Goal: Answer question/provide support: Share knowledge or assist other users

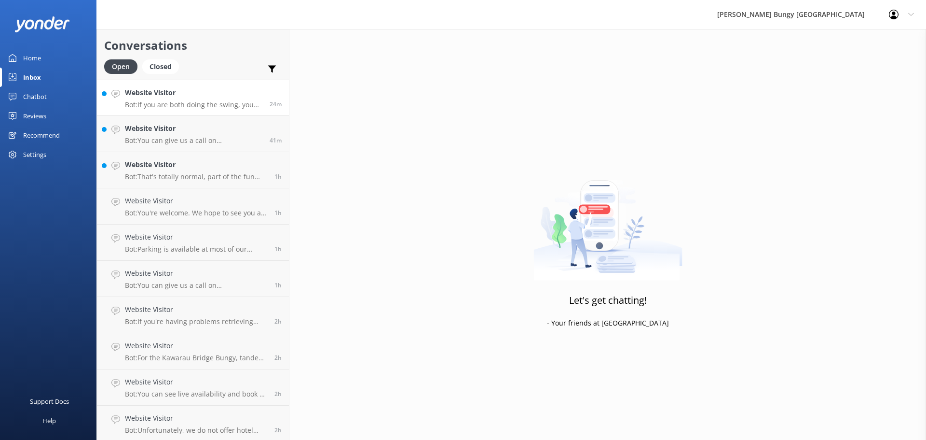
click at [191, 96] on h4 "Website Visitor" at bounding box center [193, 92] width 137 height 11
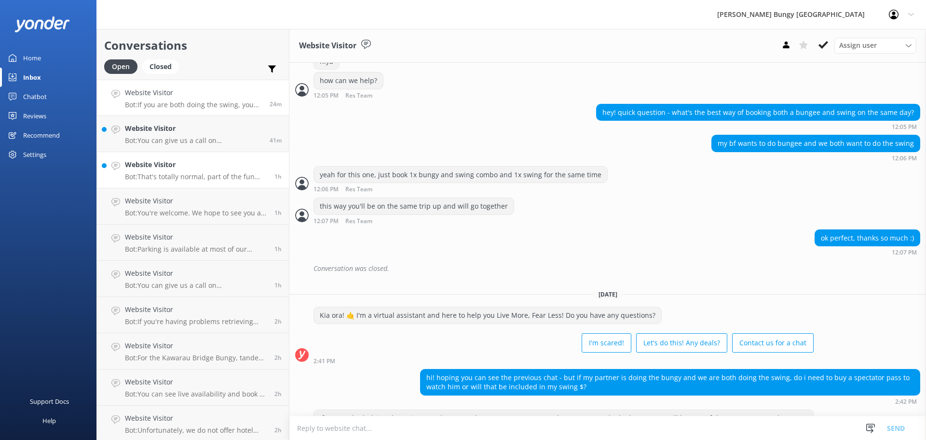
scroll to position [262, 0]
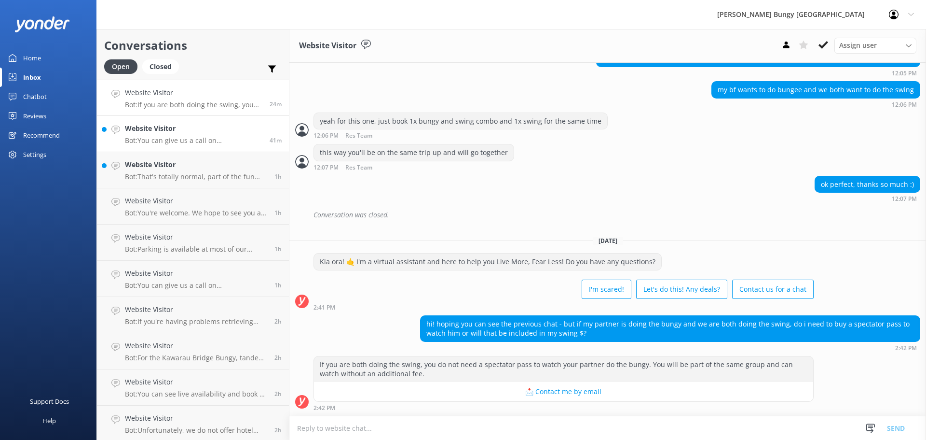
click at [231, 140] on p "Bot: You can give us a call on [PHONE_NUMBER] or [PHONE_NUMBER] to chat with a …" at bounding box center [193, 140] width 137 height 9
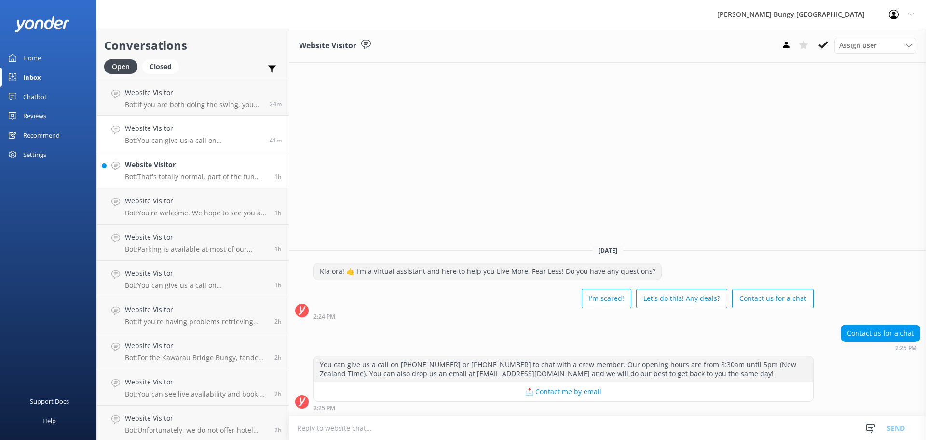
click at [238, 176] on p "Bot: That's totally normal, part of the fun and what leads to feeling accomplis…" at bounding box center [196, 176] width 142 height 9
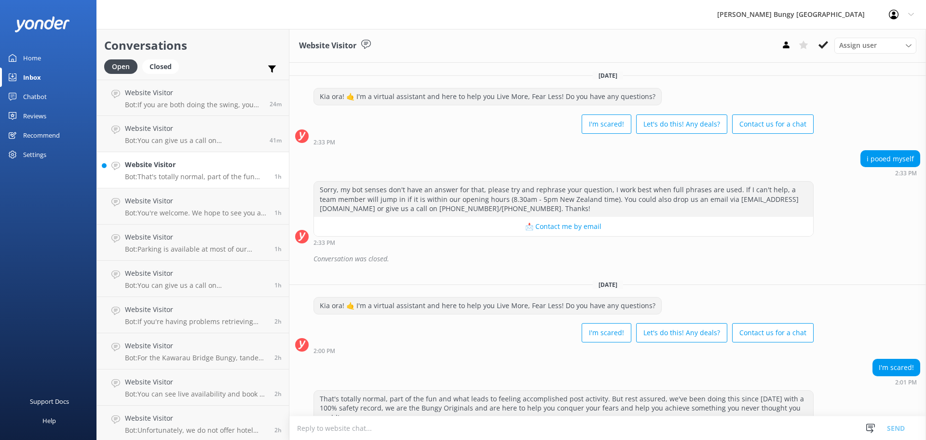
scroll to position [15, 0]
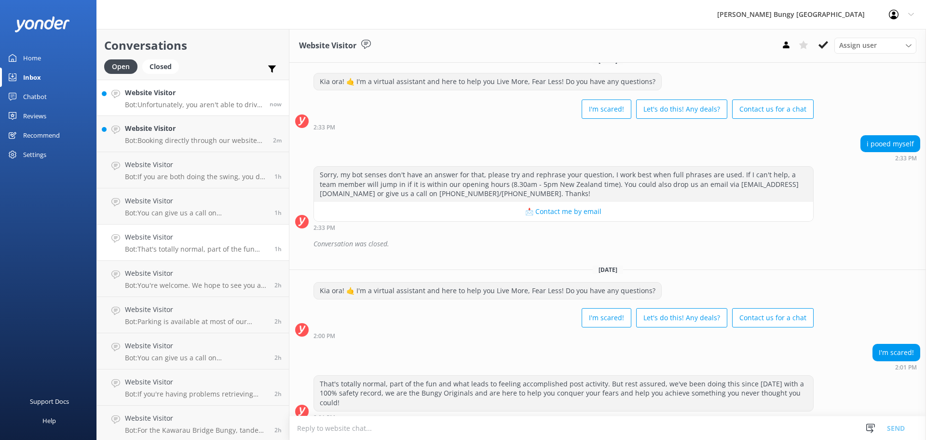
click at [225, 107] on p "Bot: Unfortunately, you aren't able to drive to the Nevis as it is on private p…" at bounding box center [193, 104] width 137 height 9
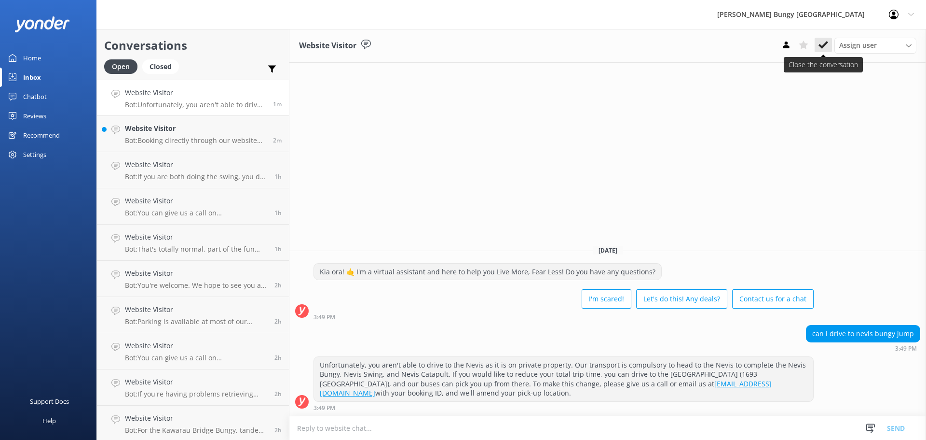
click at [823, 50] on icon at bounding box center [824, 45] width 10 height 10
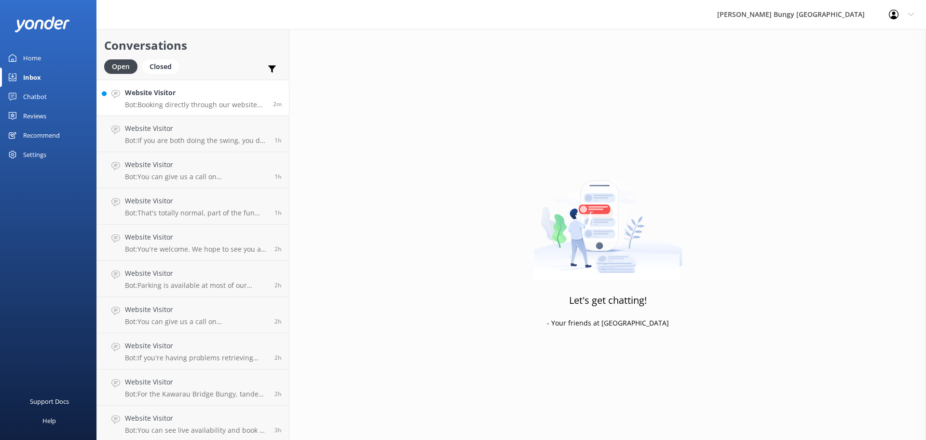
click at [248, 108] on p "Bot: Booking directly through our website always offers the best prices. Our co…" at bounding box center [195, 104] width 141 height 9
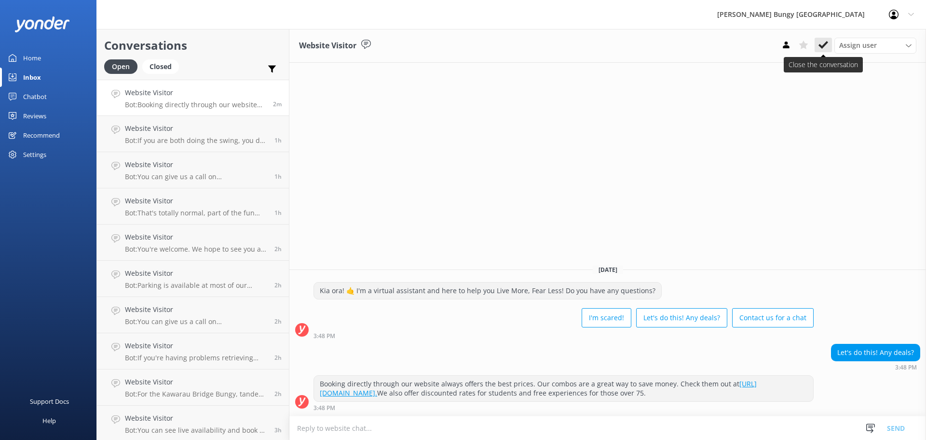
click at [828, 47] on icon at bounding box center [824, 45] width 10 height 10
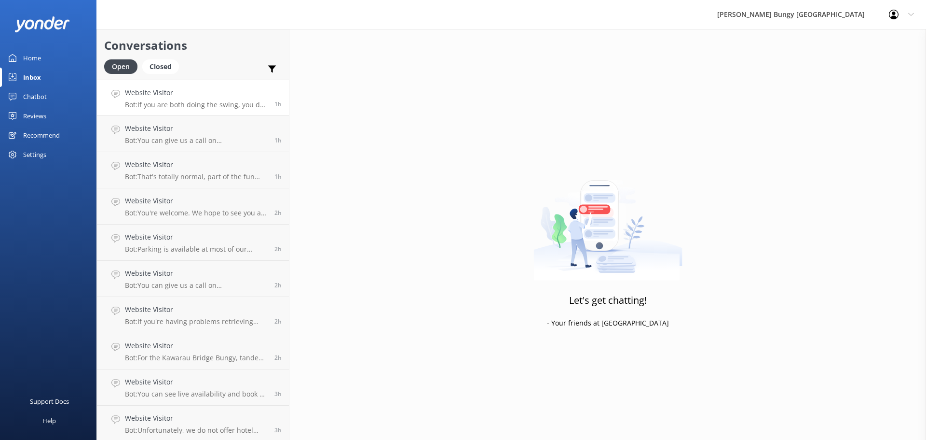
click at [189, 90] on h4 "Website Visitor" at bounding box center [196, 92] width 142 height 11
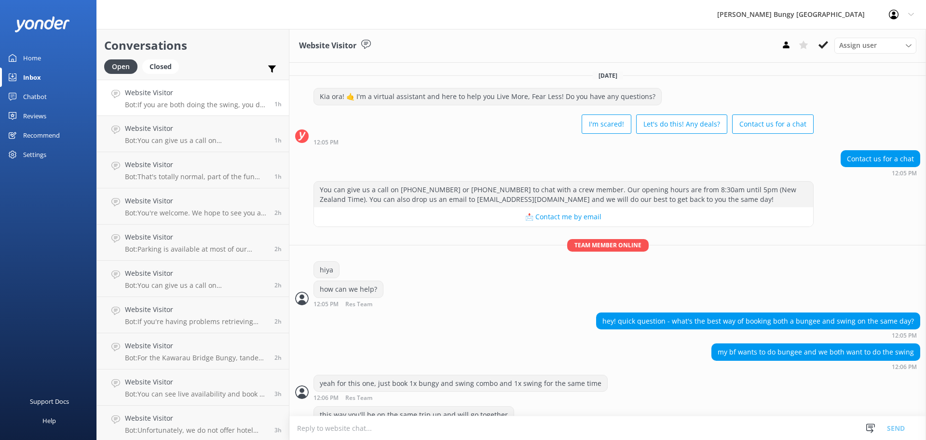
scroll to position [262, 0]
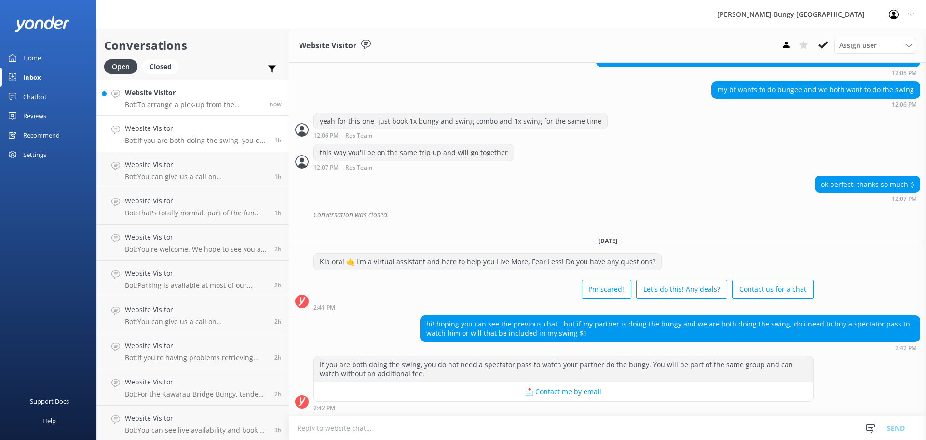
click at [211, 99] on div "Website Visitor Bot: To arrange a pick-up from the [GEOGRAPHIC_DATA] for your N…" at bounding box center [193, 97] width 137 height 21
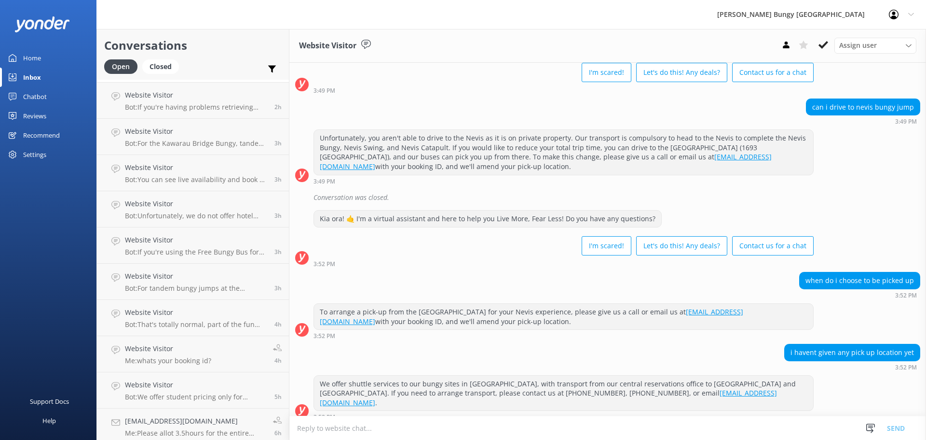
scroll to position [255, 0]
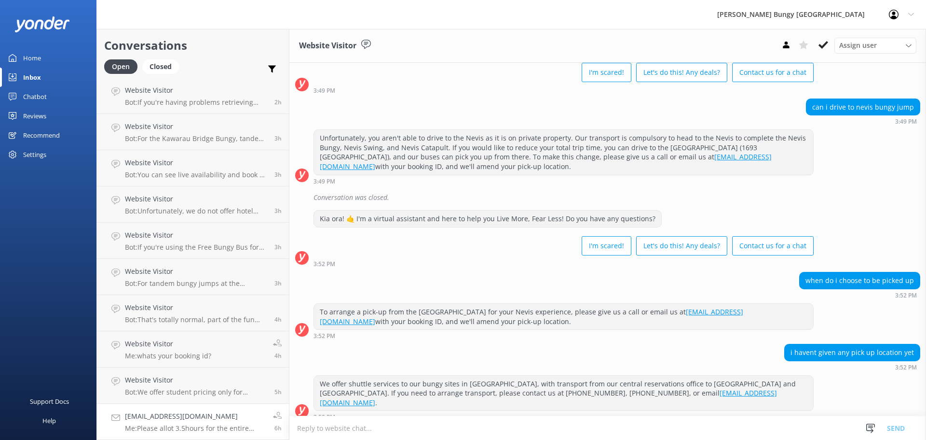
click at [220, 418] on h4 "[EMAIL_ADDRESS][DOMAIN_NAME]" at bounding box center [195, 416] width 141 height 11
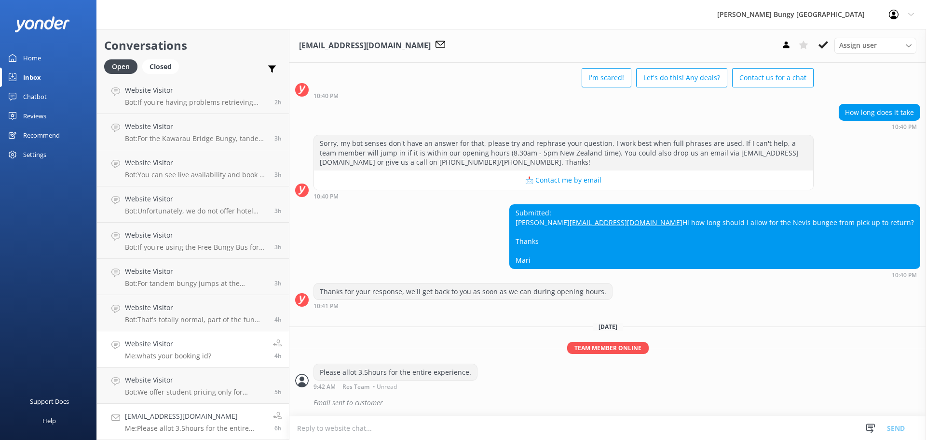
scroll to position [65, 0]
click at [817, 45] on button at bounding box center [823, 45] width 17 height 14
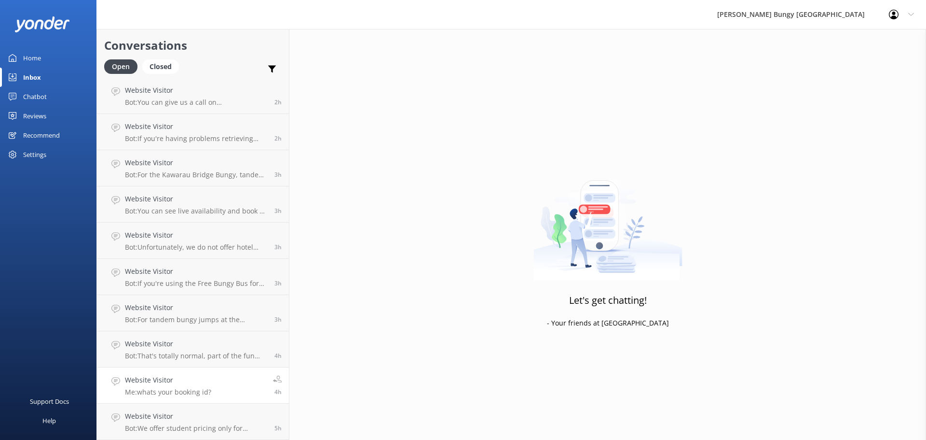
scroll to position [219, 0]
click at [238, 413] on h4 "Website Visitor" at bounding box center [196, 416] width 142 height 11
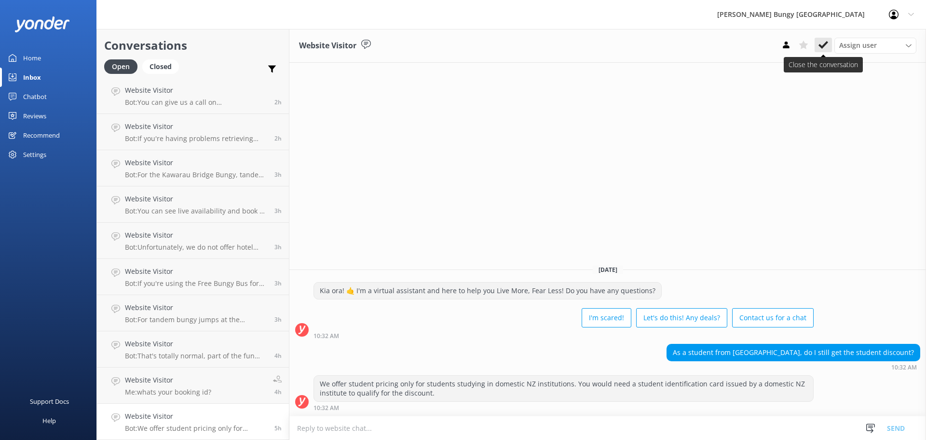
click at [830, 41] on button at bounding box center [823, 45] width 17 height 14
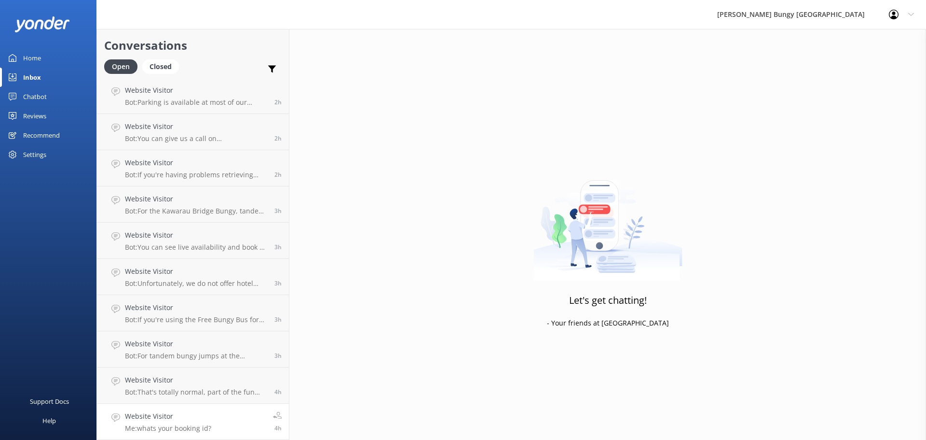
scroll to position [183, 0]
click at [183, 419] on h4 "Website Visitor" at bounding box center [168, 416] width 86 height 11
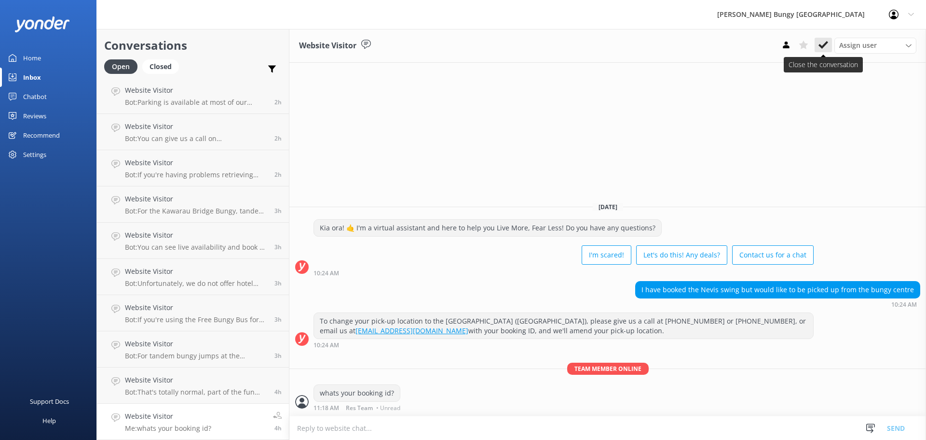
click at [827, 47] on icon at bounding box center [824, 45] width 10 height 10
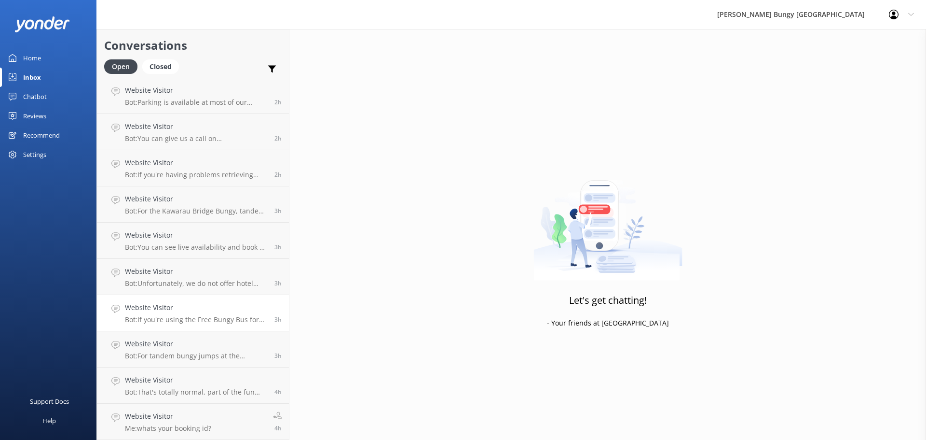
scroll to position [147, 0]
click at [198, 421] on h4 "Website Visitor" at bounding box center [196, 416] width 142 height 11
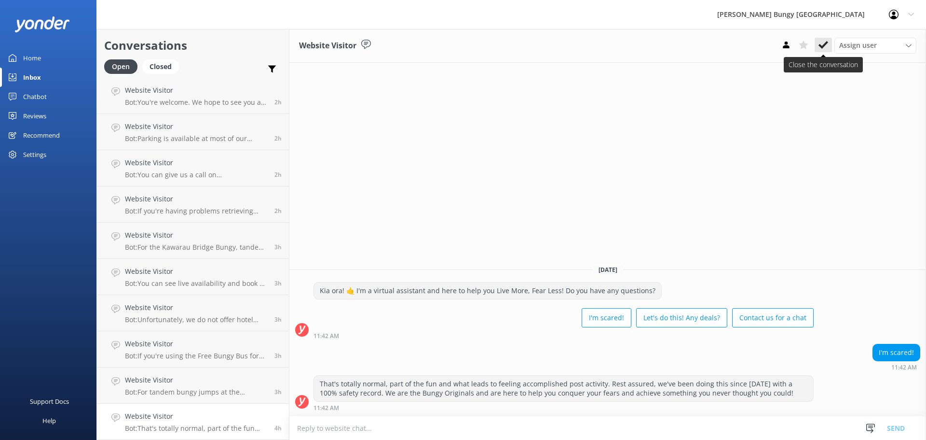
click at [819, 50] on icon at bounding box center [824, 45] width 10 height 10
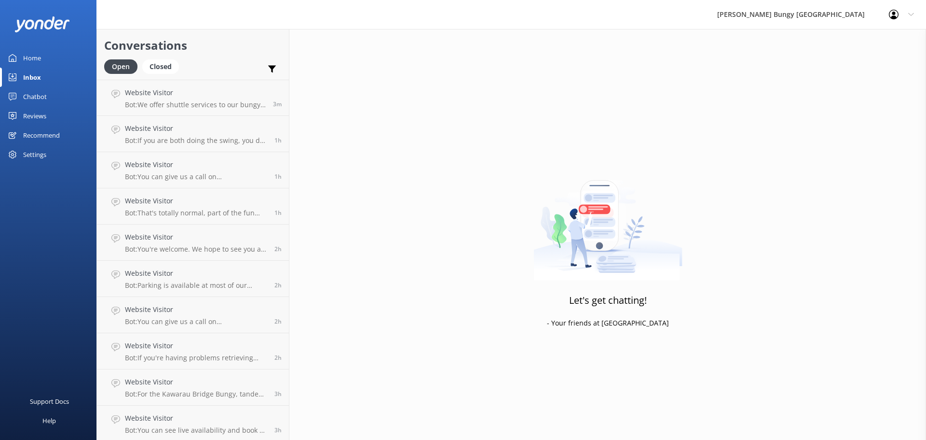
scroll to position [110, 0]
click at [239, 418] on h4 "Website Visitor" at bounding box center [196, 416] width 142 height 11
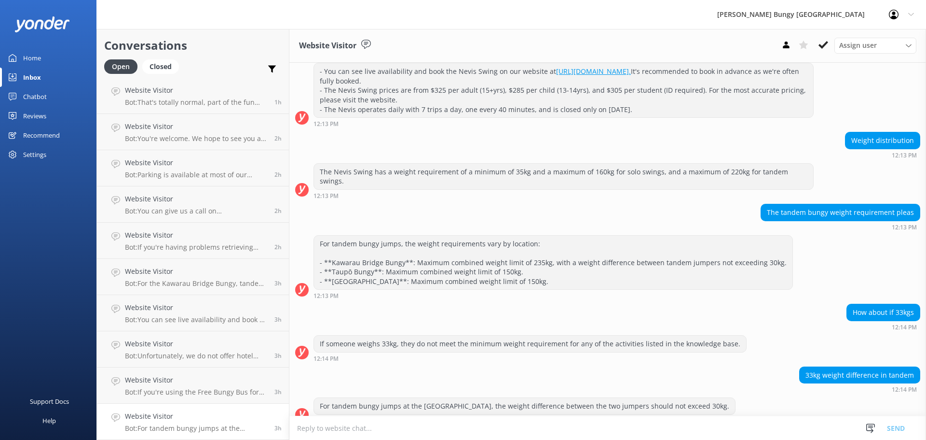
scroll to position [122, 0]
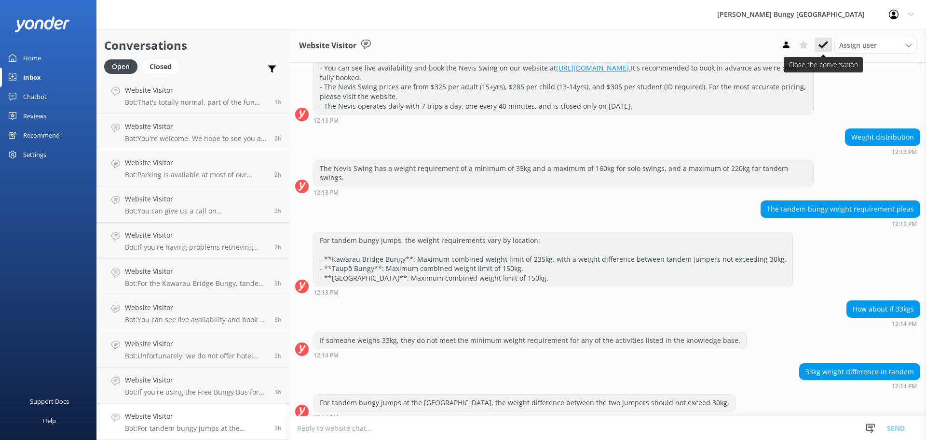
click at [819, 48] on icon at bounding box center [824, 45] width 10 height 10
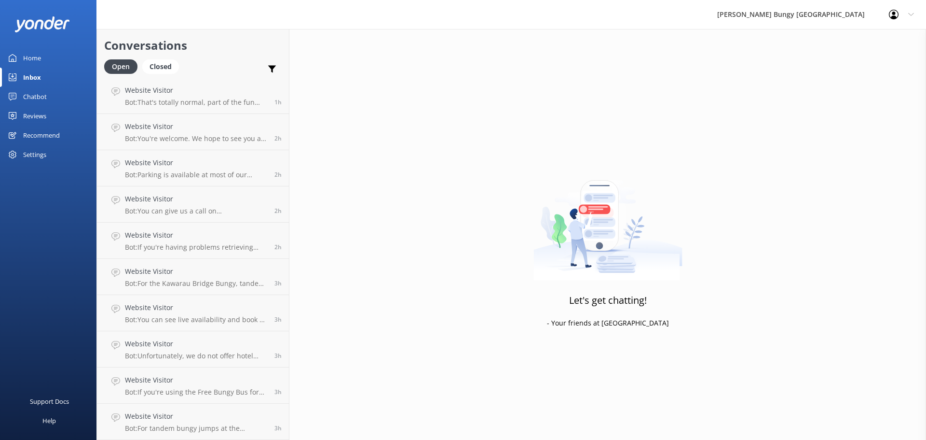
scroll to position [74, 0]
click at [244, 422] on div "Website Visitor Bot: If you're using the Free Bungy Bus for an 11:20 catapult, …" at bounding box center [196, 421] width 142 height 21
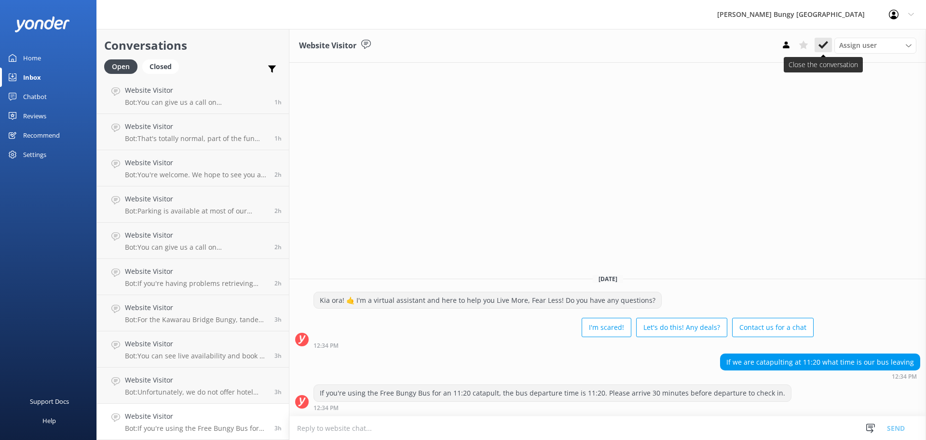
click at [829, 39] on button at bounding box center [823, 45] width 17 height 14
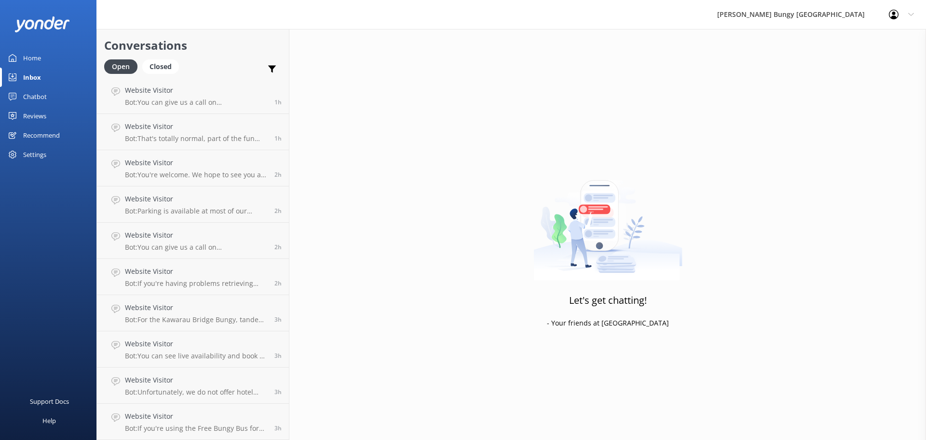
scroll to position [38, 0]
click at [189, 421] on h4 "Website Visitor" at bounding box center [196, 416] width 142 height 11
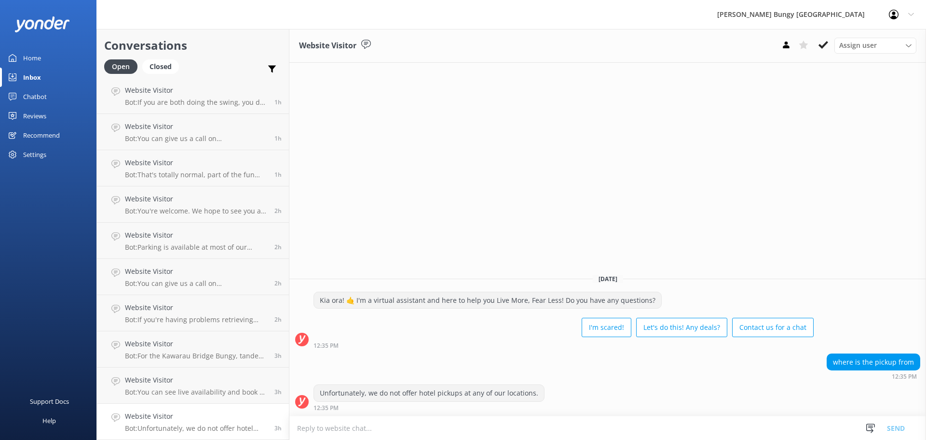
click at [832, 46] on div "Assign user [PERSON_NAME] [PERSON_NAME] Tech Admin [PERSON_NAME] Res Team Alann…" at bounding box center [847, 45] width 139 height 15
click at [830, 47] on button at bounding box center [823, 45] width 17 height 14
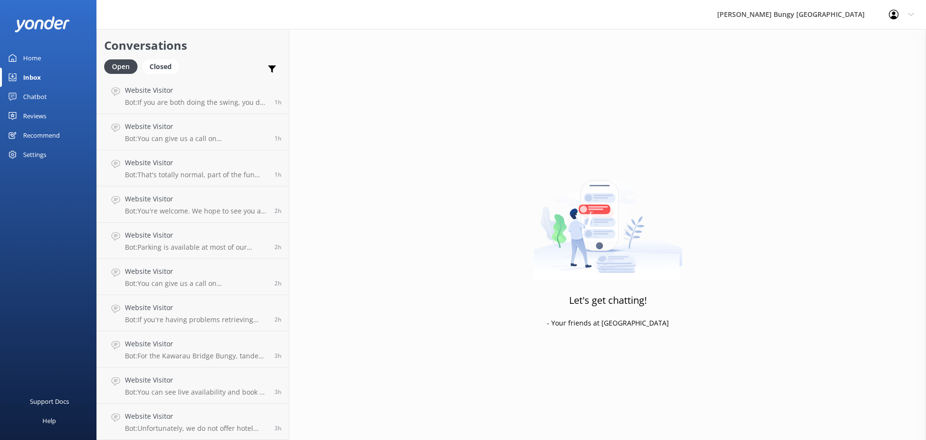
scroll to position [2, 0]
click at [203, 435] on link "Website Visitor Bot: You can see live availability and book all of our experien…" at bounding box center [193, 421] width 192 height 36
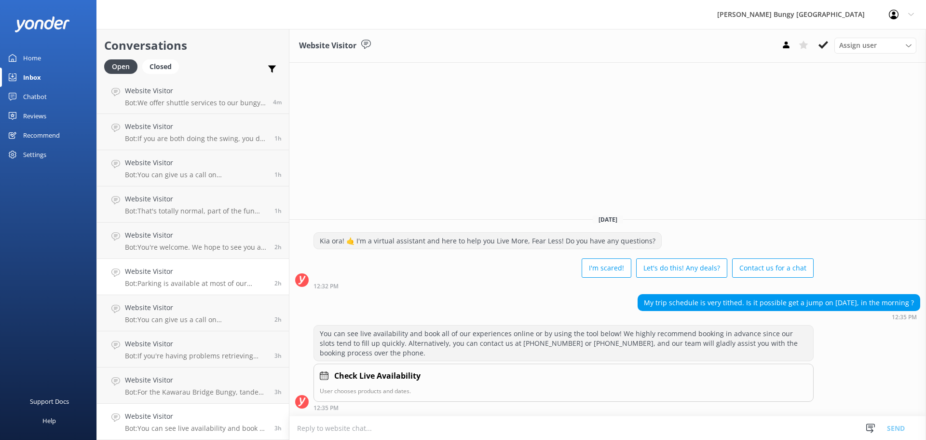
click at [206, 286] on p "Bot: Parking is available at most of our bungy sites. [GEOGRAPHIC_DATA], [GEOGR…" at bounding box center [196, 283] width 142 height 9
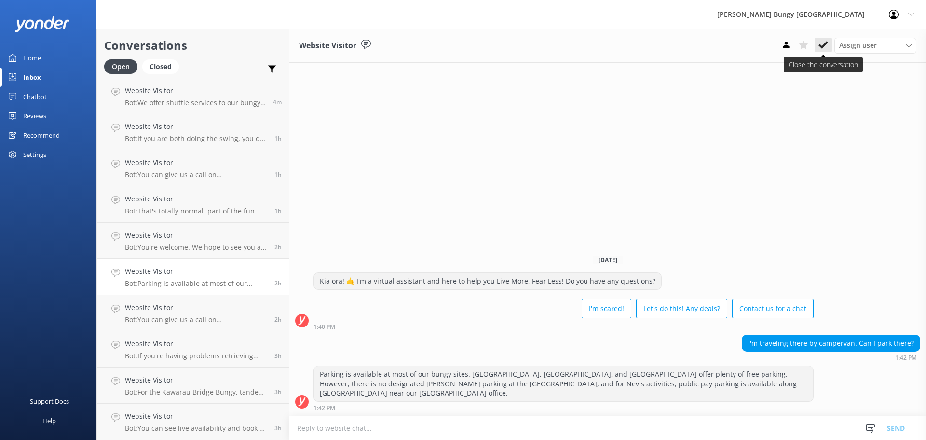
click at [828, 41] on icon at bounding box center [824, 45] width 10 height 10
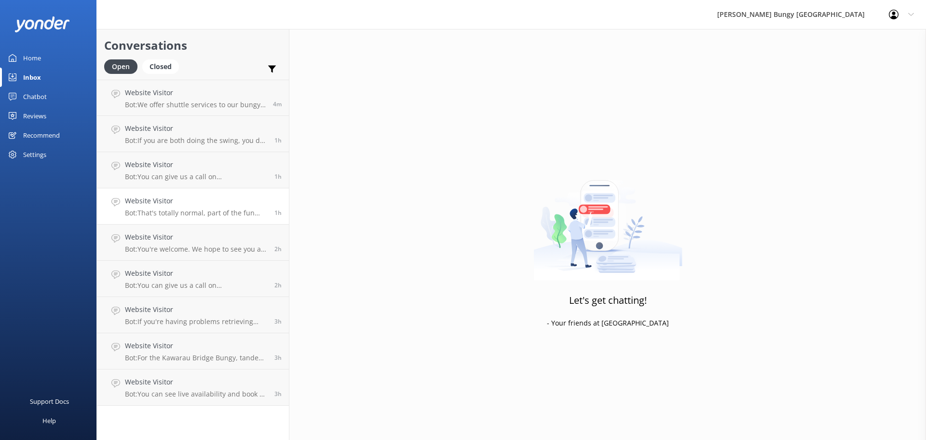
click at [190, 208] on div "Website Visitor Bot: That's totally normal, part of the fun and what leads to f…" at bounding box center [196, 205] width 142 height 21
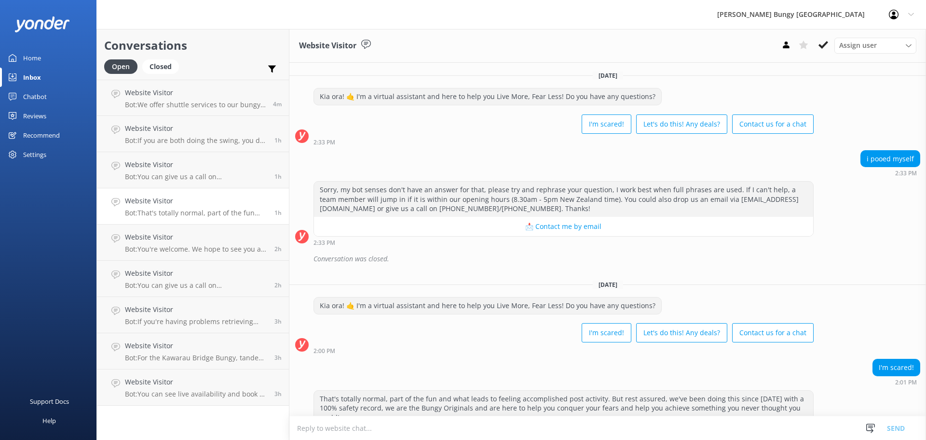
scroll to position [15, 0]
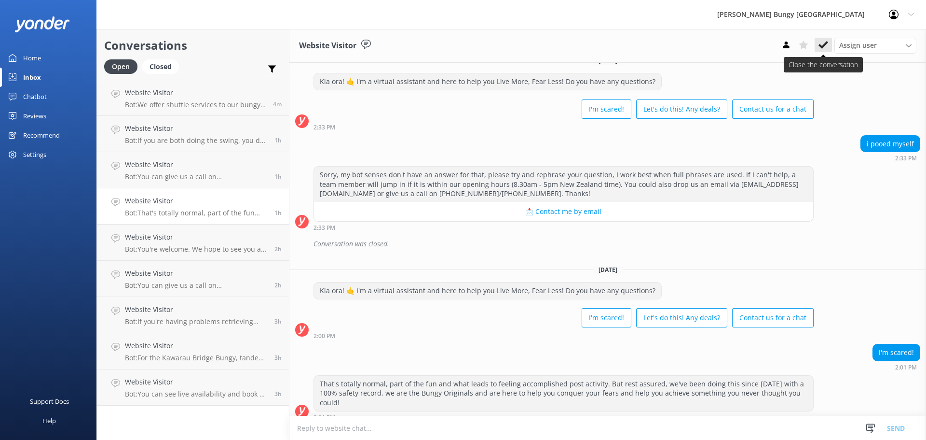
click at [822, 49] on icon at bounding box center [824, 45] width 10 height 10
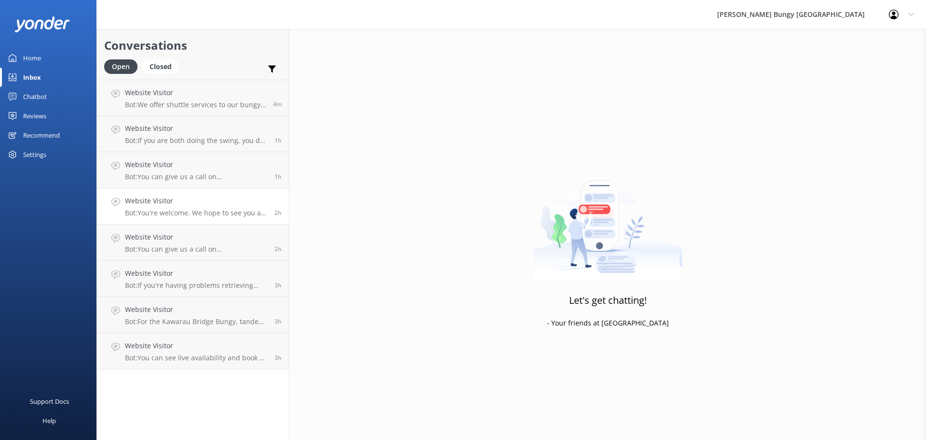
click at [214, 212] on p "Bot: You're welcome. We hope to see you at one of our [PERSON_NAME] locations s…" at bounding box center [196, 212] width 142 height 9
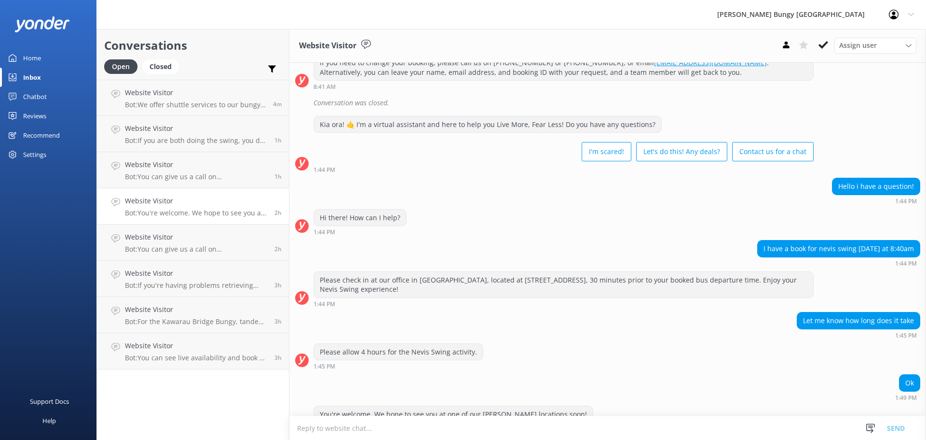
scroll to position [1720, 0]
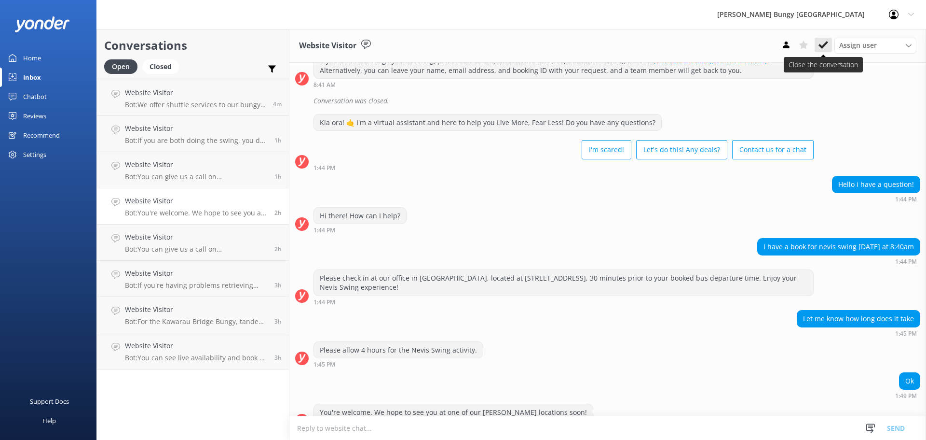
click at [825, 45] on use at bounding box center [824, 45] width 10 height 8
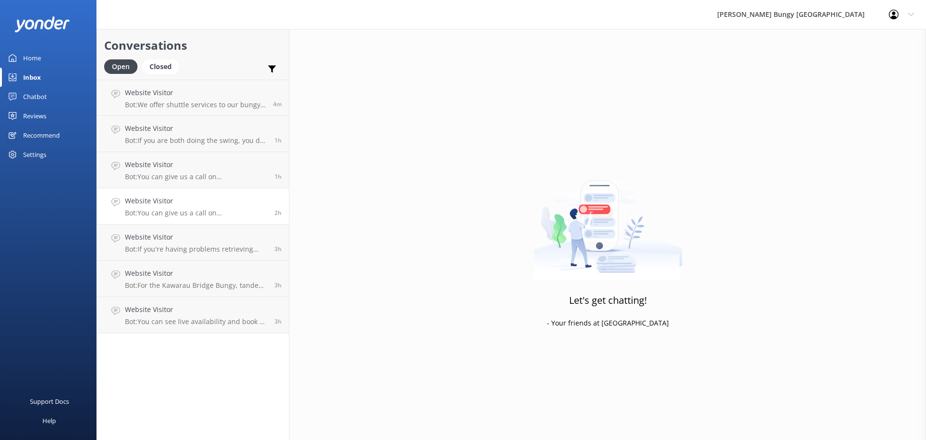
click at [212, 212] on p "Bot: You can give us a call on [PHONE_NUMBER] or [PHONE_NUMBER] to chat with a …" at bounding box center [196, 212] width 142 height 9
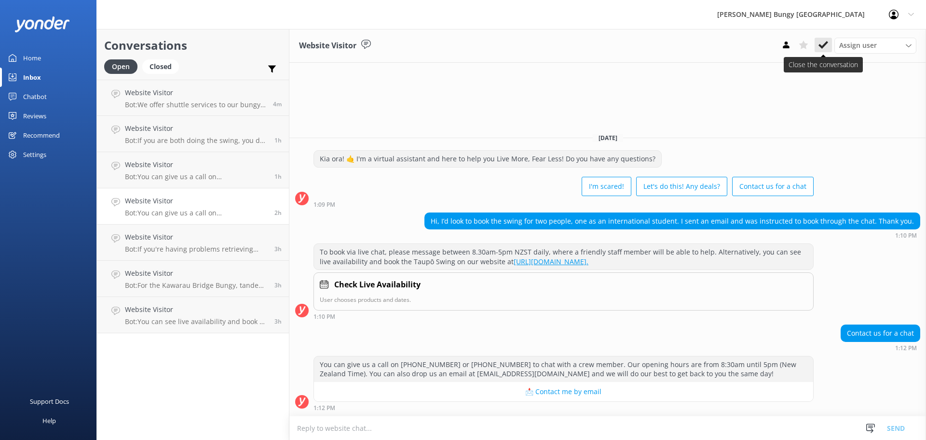
click at [827, 42] on use at bounding box center [824, 45] width 10 height 8
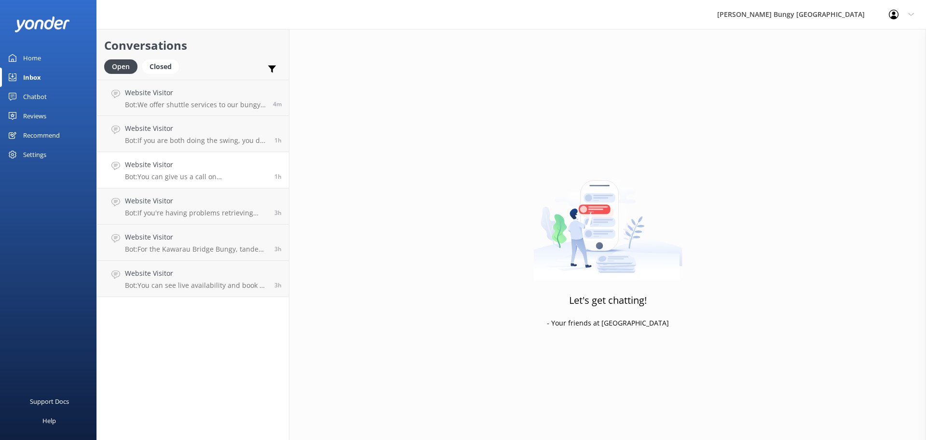
click at [158, 178] on p "Bot: You can give us a call on [PHONE_NUMBER] or [PHONE_NUMBER] to chat with a …" at bounding box center [196, 176] width 142 height 9
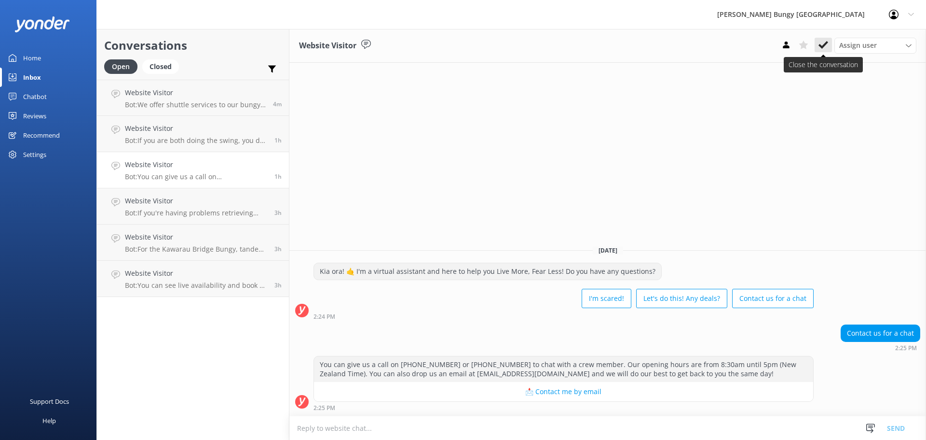
click at [824, 47] on use at bounding box center [824, 45] width 10 height 8
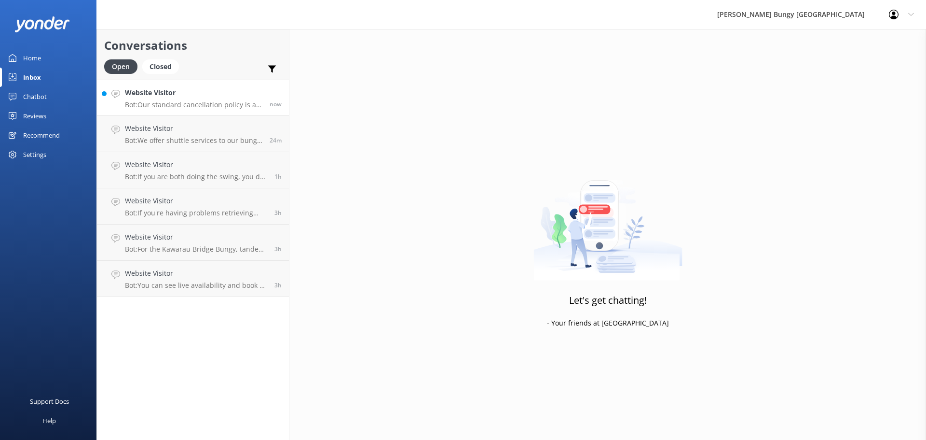
click at [201, 104] on p "Bot: Our standard cancellation policy is as follows: Cancellations more than 48…" at bounding box center [193, 104] width 137 height 9
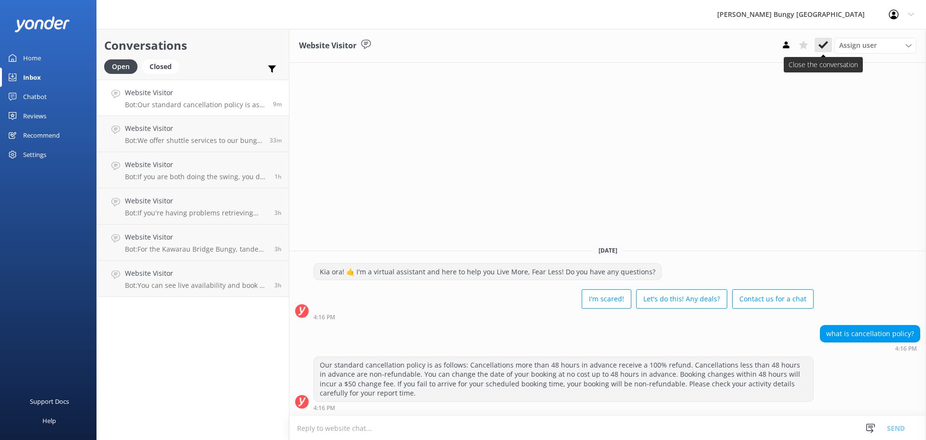
click at [821, 42] on icon at bounding box center [824, 45] width 10 height 10
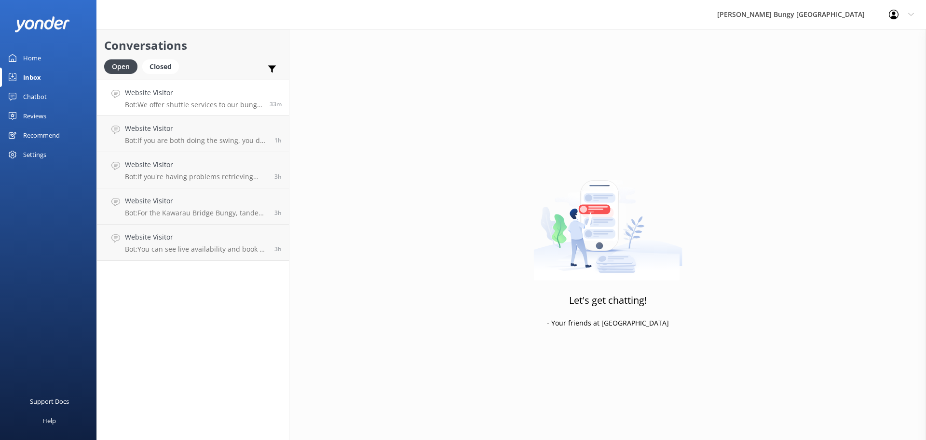
click at [232, 100] on p "Bot: We offer shuttle services to our bungy sites in [GEOGRAPHIC_DATA], with tr…" at bounding box center [193, 104] width 137 height 9
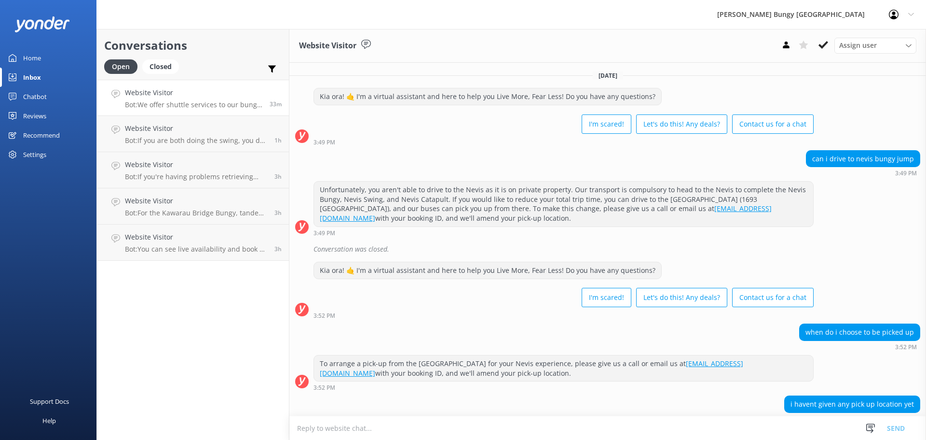
scroll to position [52, 0]
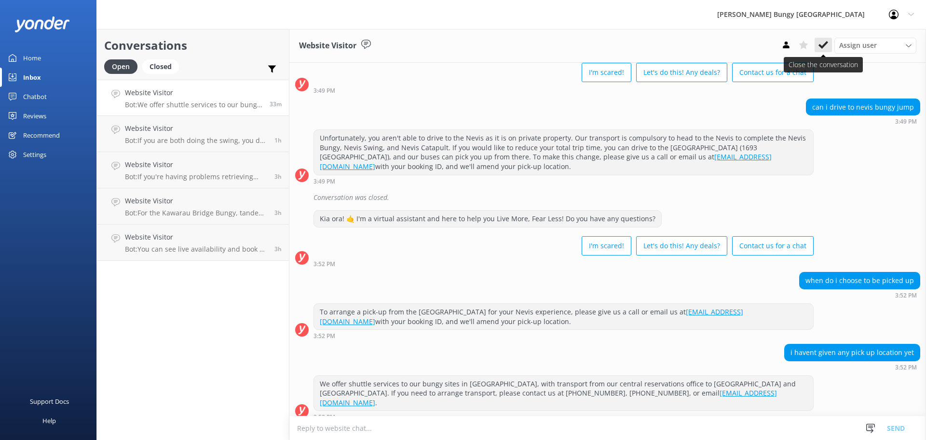
click at [829, 47] on button at bounding box center [823, 45] width 17 height 14
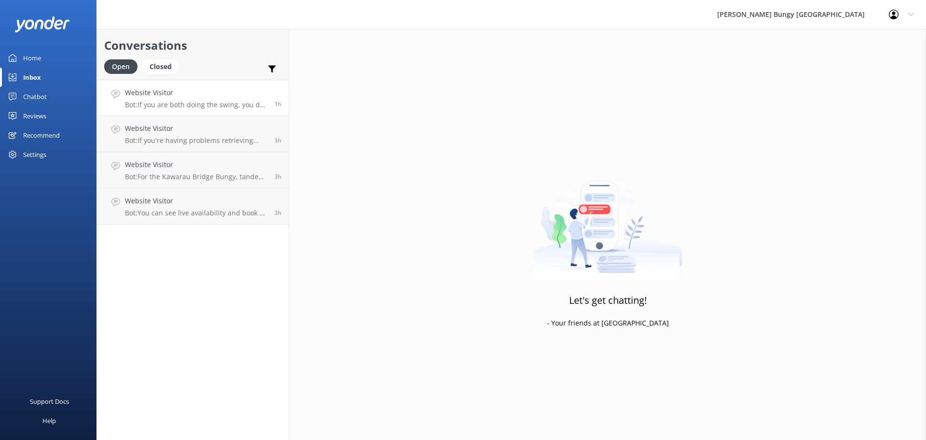
click at [208, 110] on link "Website Visitor Bot: If you are both doing the swing, you do not need a spectat…" at bounding box center [193, 98] width 192 height 36
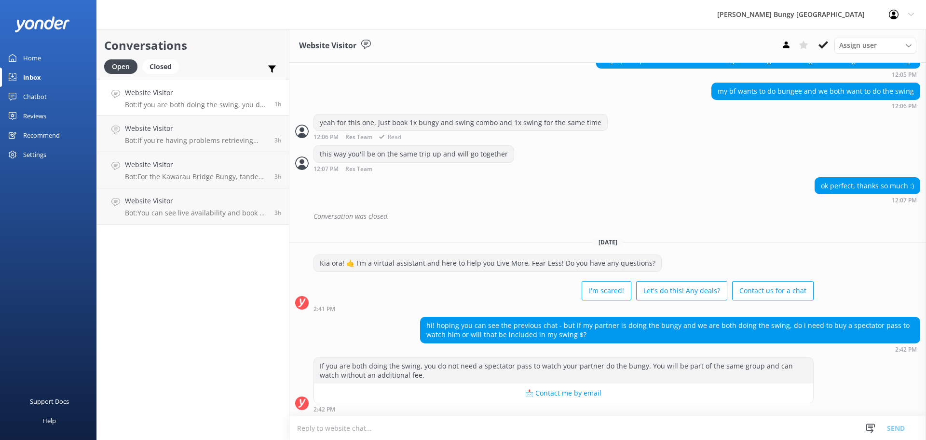
scroll to position [262, 0]
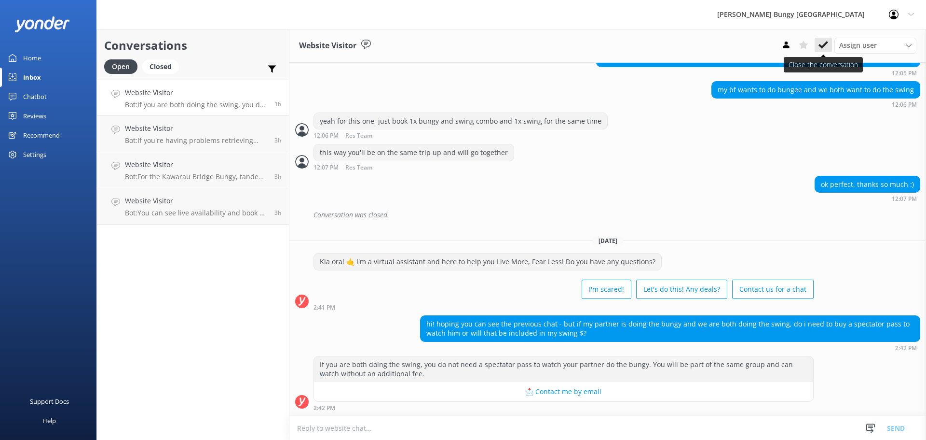
click at [823, 42] on icon at bounding box center [824, 45] width 10 height 10
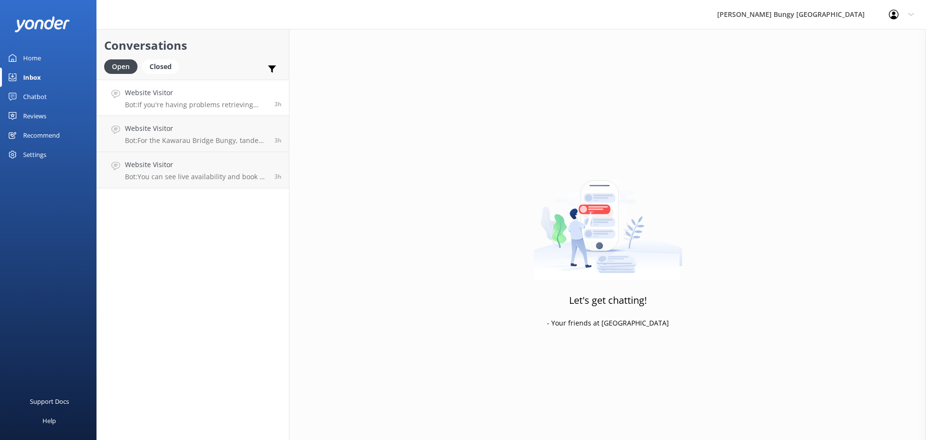
drag, startPoint x: 241, startPoint y: 119, endPoint x: 244, endPoint y: 112, distance: 7.2
click at [244, 112] on link "Website Visitor Bot: If you're having problems retrieving your photos or videos…" at bounding box center [193, 98] width 192 height 36
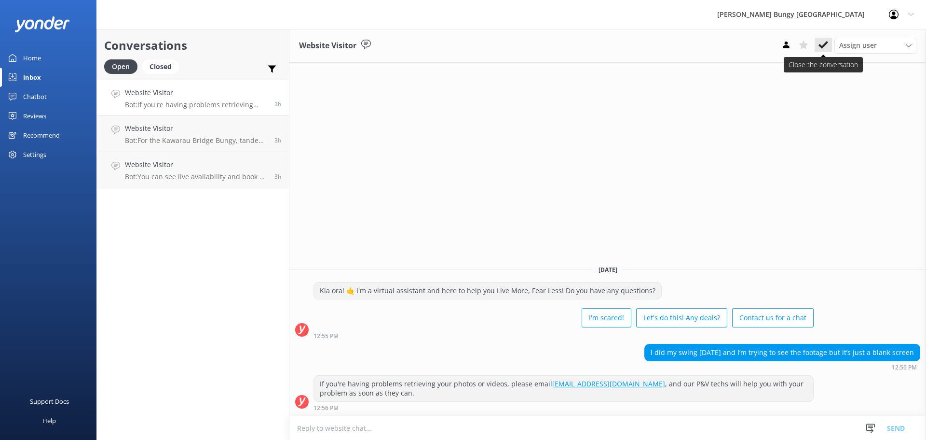
click at [823, 48] on use at bounding box center [824, 45] width 10 height 8
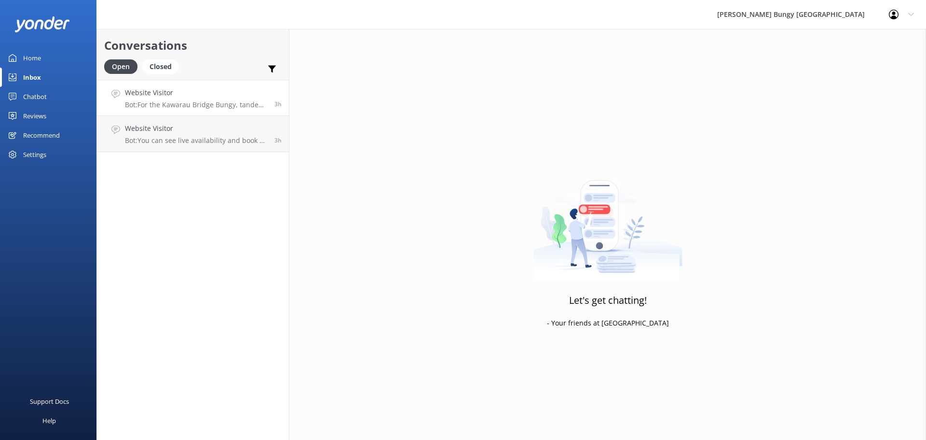
click at [207, 97] on h4 "Website Visitor" at bounding box center [196, 92] width 142 height 11
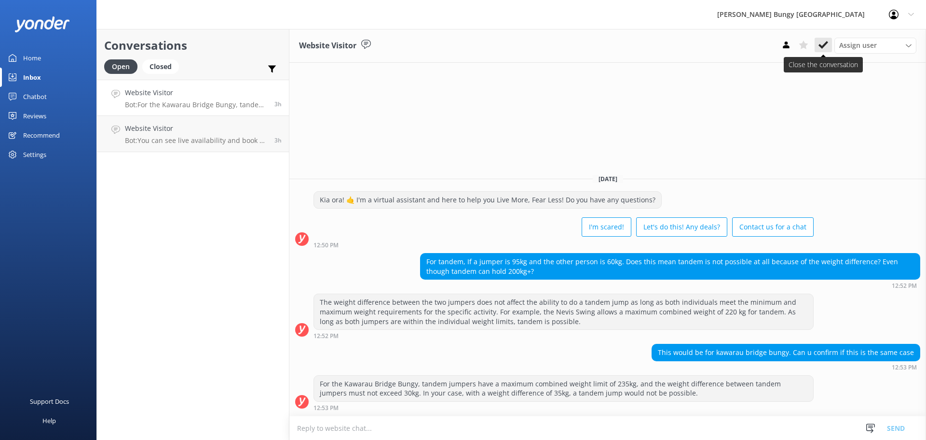
click at [817, 46] on button at bounding box center [823, 45] width 17 height 14
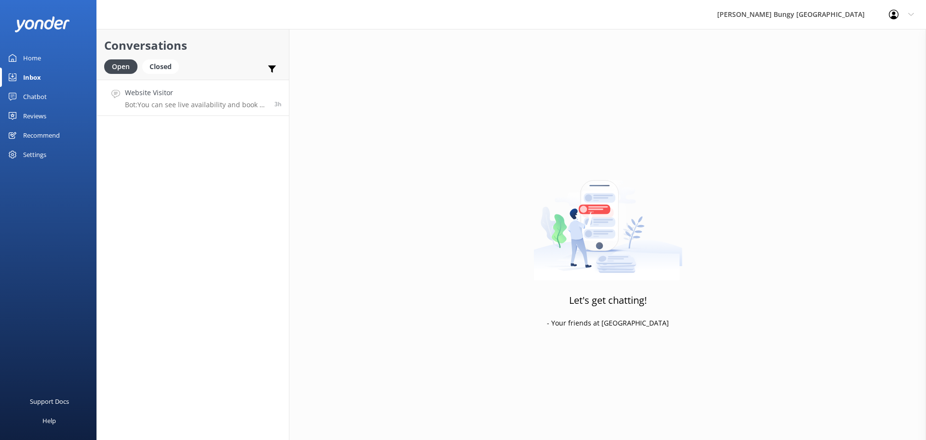
click at [220, 102] on p "Bot: You can see live availability and book all of our experiences online or by…" at bounding box center [196, 104] width 142 height 9
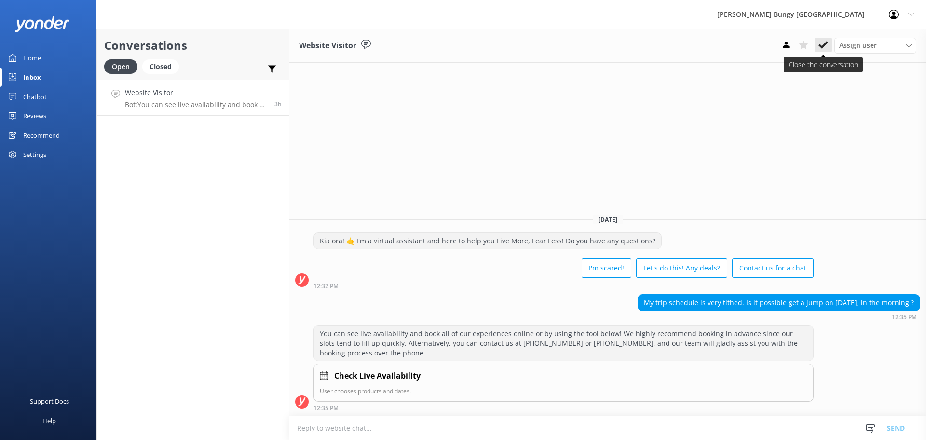
click at [827, 44] on icon at bounding box center [824, 45] width 10 height 10
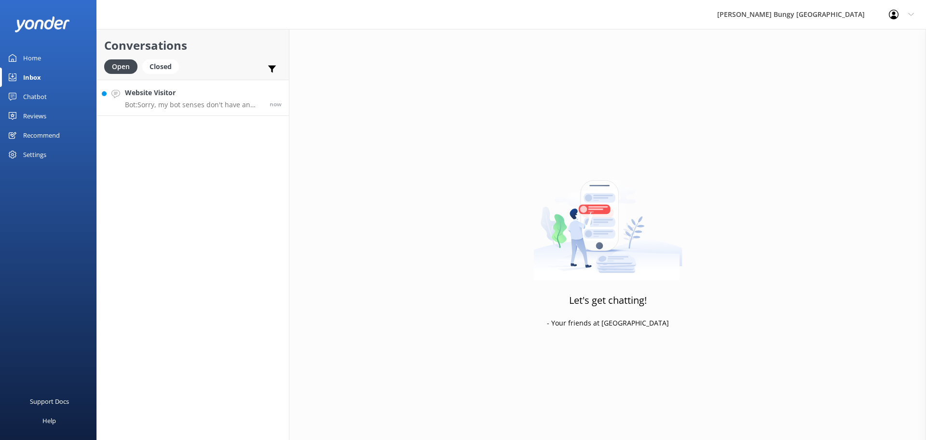
click at [215, 93] on h4 "Website Visitor" at bounding box center [193, 92] width 137 height 11
